Goal: Check status

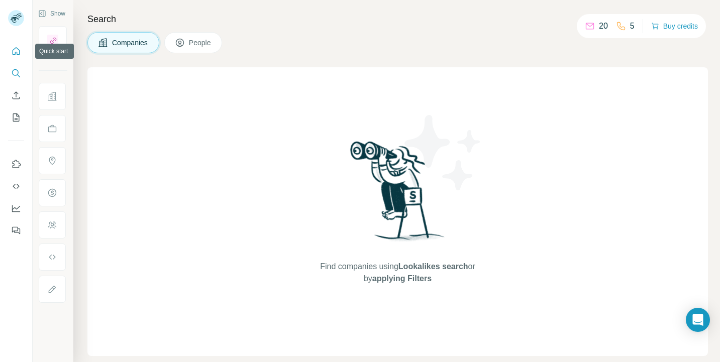
click at [16, 54] on icon "Quick start" at bounding box center [16, 51] width 10 height 10
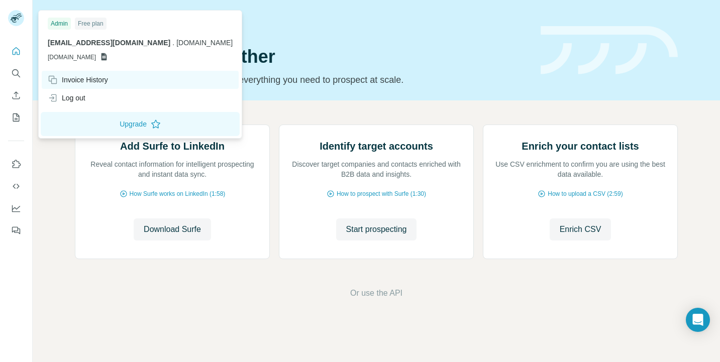
click at [91, 79] on div "Invoice History" at bounding box center [78, 80] width 60 height 10
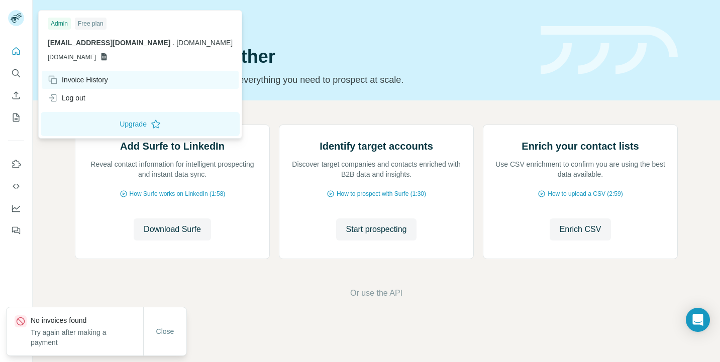
click at [71, 81] on div "Invoice History" at bounding box center [78, 80] width 60 height 10
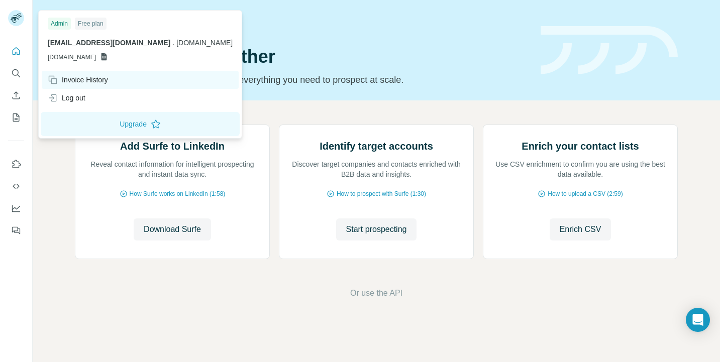
click at [71, 81] on div "Invoice History" at bounding box center [78, 80] width 60 height 10
click at [98, 76] on div "Invoice History" at bounding box center [78, 80] width 60 height 10
